Goal: Navigation & Orientation: Find specific page/section

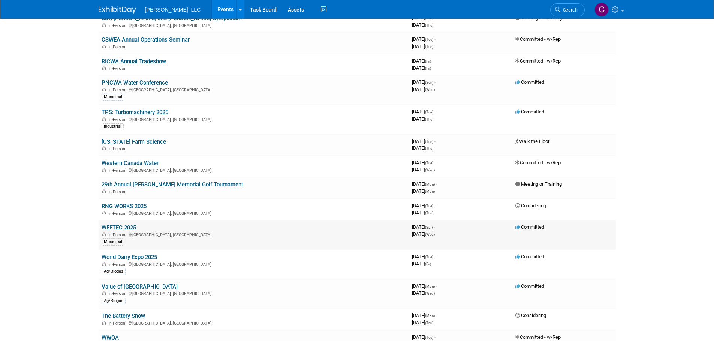
scroll to position [337, 0]
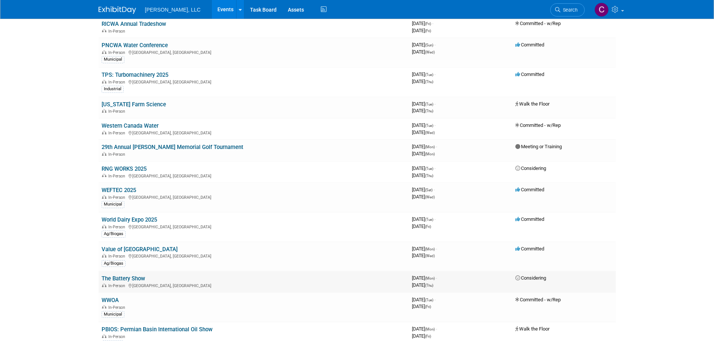
click at [127, 277] on link "The Battery Show" at bounding box center [123, 278] width 43 height 7
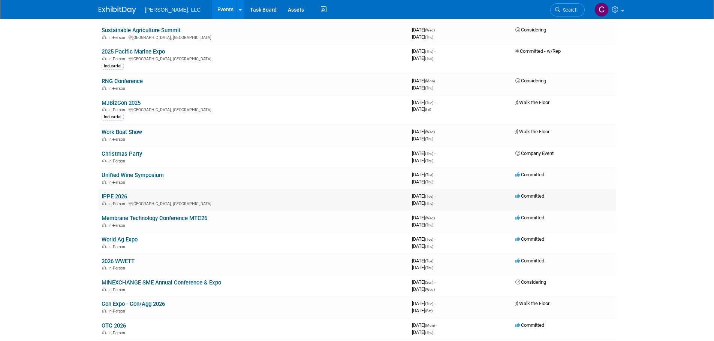
scroll to position [824, 0]
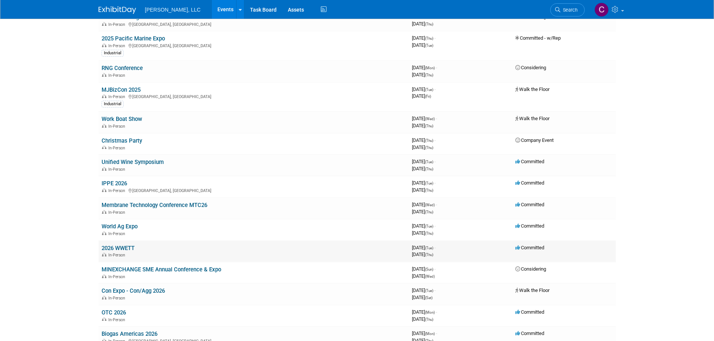
click at [132, 247] on link "2026 WWETT" at bounding box center [118, 248] width 33 height 7
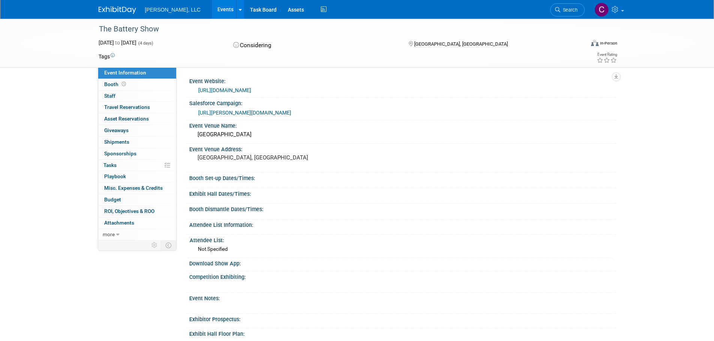
click at [251, 89] on link "https://www.thebatteryshow.com/en/home.html" at bounding box center [224, 90] width 53 height 6
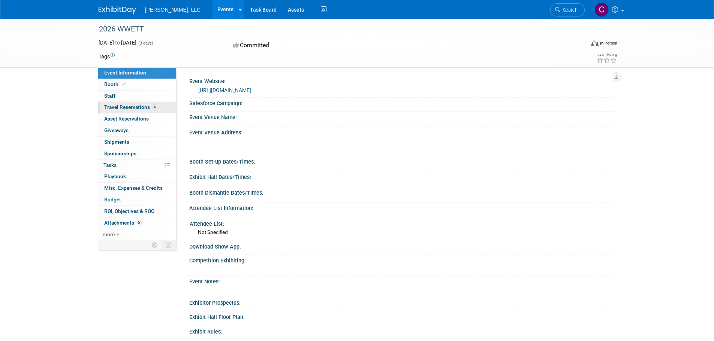
click at [122, 106] on span "Travel Reservations 4" at bounding box center [130, 107] width 53 height 6
